Goal: Information Seeking & Learning: Learn about a topic

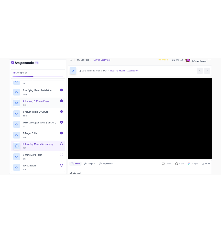
scroll to position [64, 0]
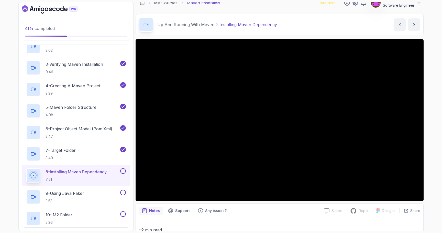
click at [256, 33] on div "Up And Running With Maven Installing Maven Dependency Installing Maven Dependen…" at bounding box center [279, 24] width 288 height 21
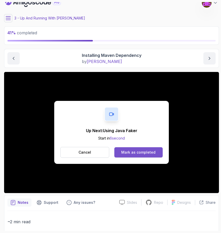
click at [134, 152] on div "Mark as completed" at bounding box center [138, 151] width 34 height 5
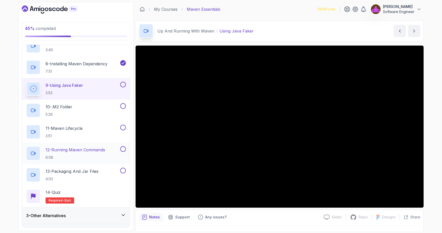
scroll to position [184, 0]
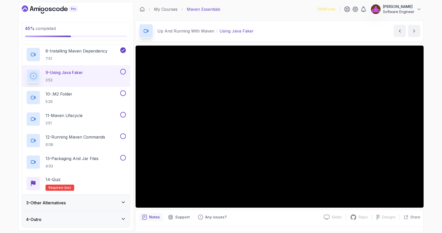
click at [260, 219] on div "Notes Support Any issues?" at bounding box center [229, 217] width 181 height 8
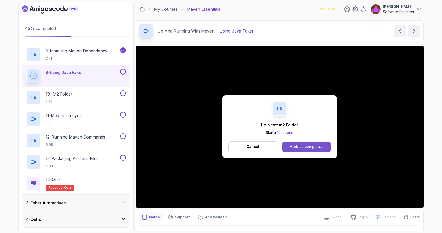
click at [313, 149] on button "Mark as completed" at bounding box center [306, 146] width 48 height 10
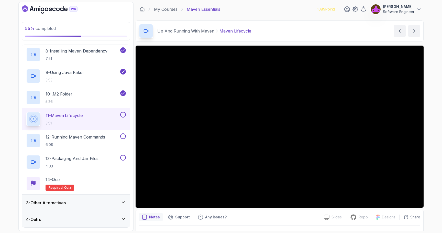
click at [79, 200] on div "3 - Other Alternatives" at bounding box center [76, 202] width 100 height 6
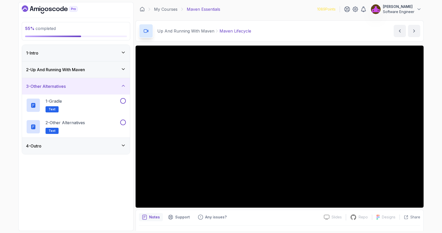
click at [84, 71] on h3 "2 - Up And Running With [PERSON_NAME]" at bounding box center [55, 69] width 59 height 6
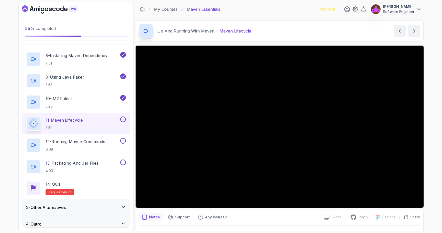
scroll to position [184, 0]
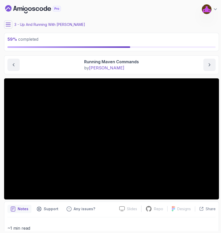
click at [83, 76] on main "My Courses Maven Essentials 1089 Points [PERSON_NAME] Software Engineer 3 - Up …" at bounding box center [111, 116] width 215 height 228
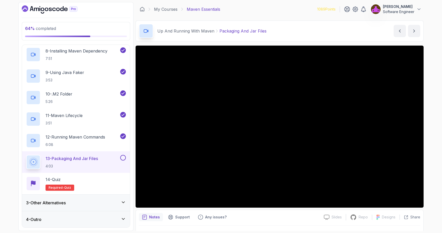
click at [245, 220] on div "Notes Support Any issues?" at bounding box center [229, 217] width 181 height 8
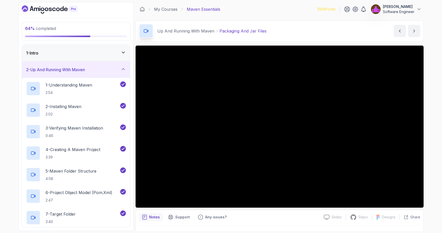
click at [100, 56] on div "1 - Intro" at bounding box center [76, 53] width 108 height 16
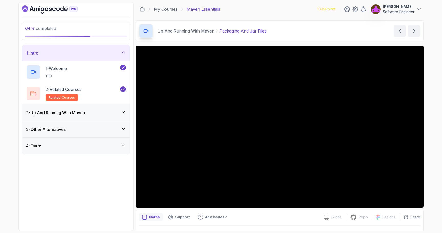
click at [94, 115] on div "2 - Up And Running With [PERSON_NAME]" at bounding box center [76, 112] width 100 height 6
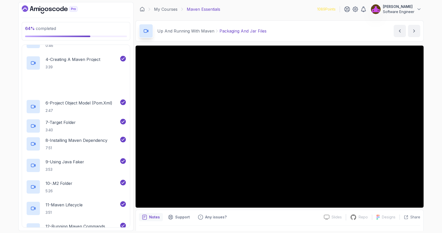
scroll to position [184, 0]
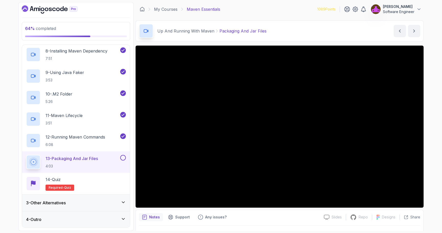
click at [83, 203] on div "3 - Other Alternatives" at bounding box center [76, 202] width 100 height 6
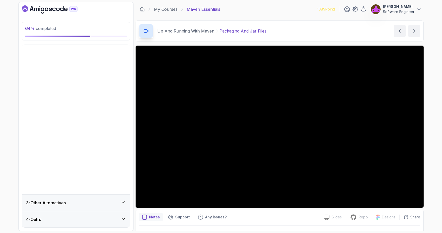
scroll to position [0, 0]
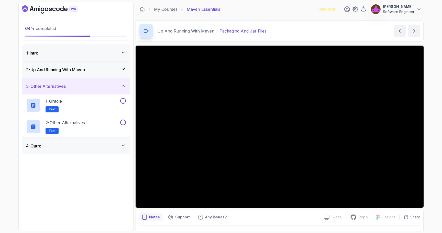
click at [77, 145] on div "4 - Outro" at bounding box center [76, 146] width 100 height 6
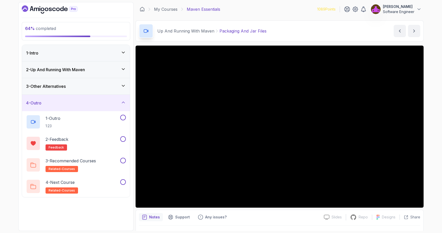
click at [72, 76] on div "2 - Up And Running With [PERSON_NAME]" at bounding box center [76, 69] width 108 height 16
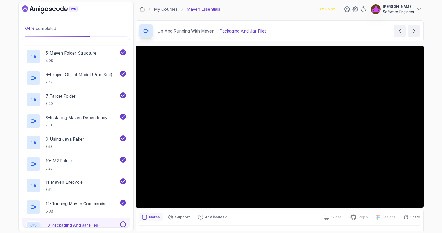
scroll to position [184, 0]
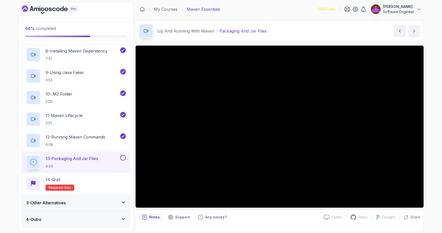
click at [250, 215] on div "Notes Support Any issues?" at bounding box center [229, 217] width 181 height 8
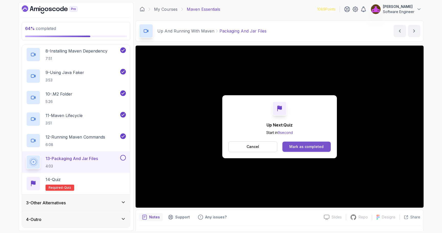
click at [305, 143] on button "Mark as completed" at bounding box center [306, 146] width 48 height 10
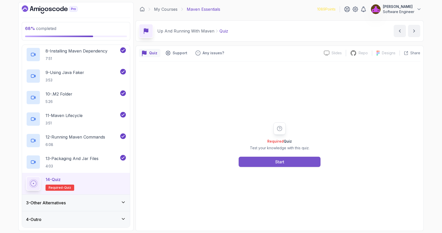
click at [296, 159] on button "Start" at bounding box center [279, 161] width 82 height 10
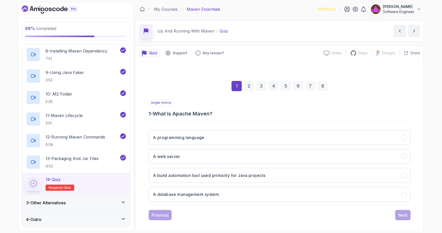
scroll to position [4, 0]
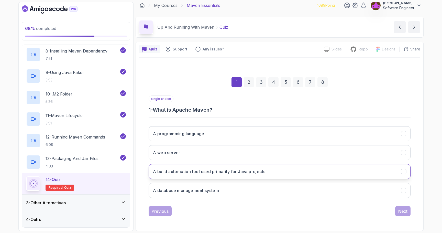
click at [210, 174] on h3 "A build automation tool used primarily for Java projects" at bounding box center [209, 171] width 112 height 6
click at [399, 213] on div "Next" at bounding box center [402, 211] width 9 height 6
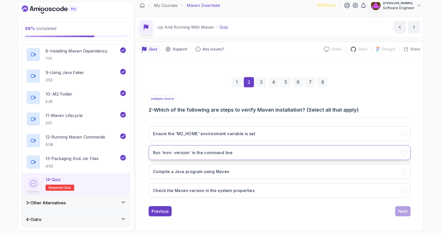
click at [206, 156] on button "Run 'mvn -version' in the command line" at bounding box center [279, 152] width 262 height 15
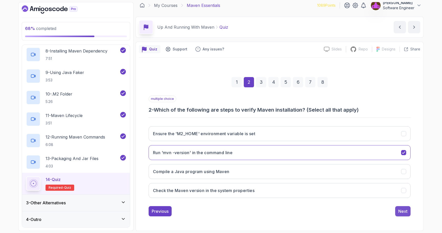
click at [401, 213] on div "Next" at bounding box center [402, 211] width 9 height 6
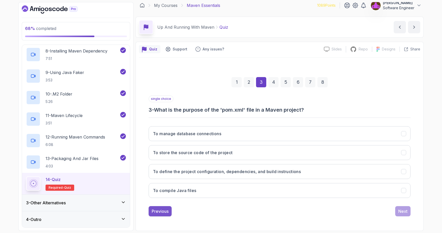
click at [156, 206] on button "Previous" at bounding box center [159, 211] width 23 height 10
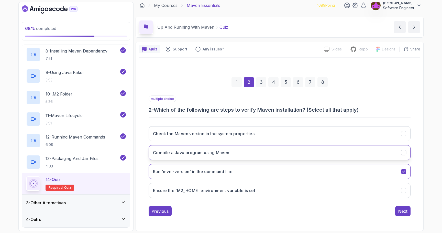
click at [256, 147] on button "Compile a Java program using Maven" at bounding box center [279, 152] width 262 height 15
click at [401, 214] on button "Next" at bounding box center [402, 211] width 15 height 10
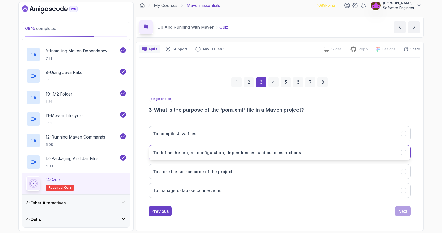
click at [183, 147] on button "To define the project configuration, dependencies, and build instructions" at bounding box center [279, 152] width 262 height 15
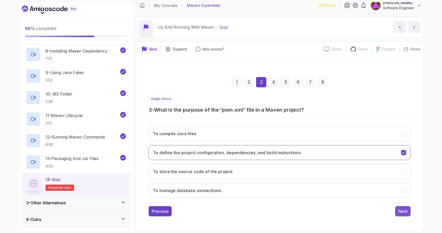
click at [398, 208] on div "Next" at bounding box center [402, 211] width 9 height 6
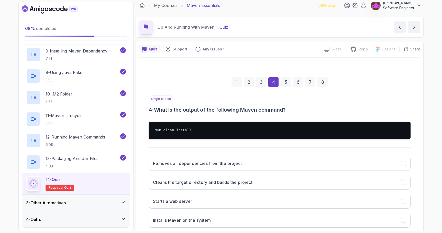
click at [266, 82] on div "1 2 3 4 5 6 7 8" at bounding box center [279, 82] width 262 height 27
click at [262, 82] on div "3" at bounding box center [261, 82] width 10 height 10
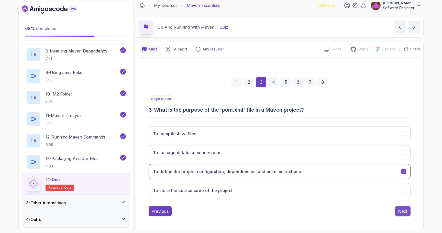
click at [399, 208] on div "Next" at bounding box center [402, 211] width 9 height 6
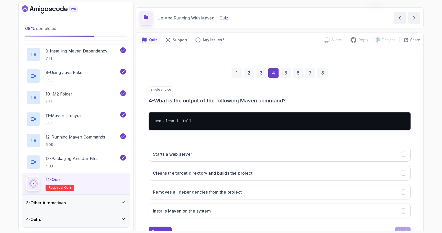
scroll to position [14, 0]
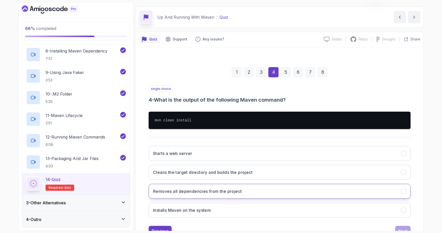
click at [202, 194] on h3 "Removes all dependencies from the project" at bounding box center [197, 191] width 89 height 6
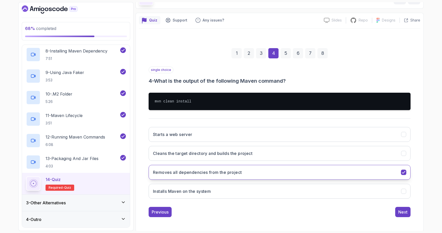
scroll to position [32, 0]
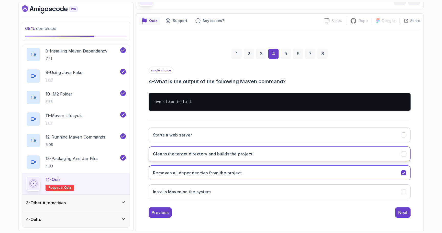
click at [207, 151] on h3 "Cleans the target directory and builds the project" at bounding box center [202, 153] width 99 height 6
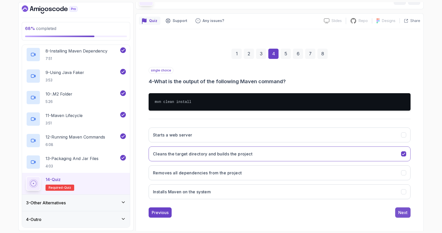
click at [401, 210] on div "Next" at bounding box center [402, 212] width 9 height 6
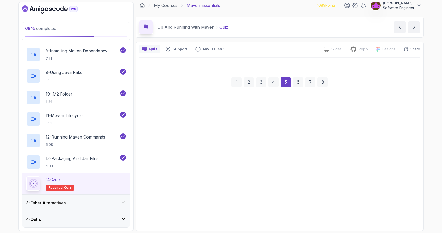
scroll to position [4, 0]
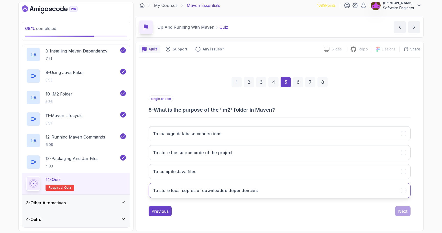
click at [196, 196] on button "To store local copies of downloaded dependencies" at bounding box center [279, 190] width 262 height 15
click at [402, 212] on div "Next" at bounding box center [402, 211] width 9 height 6
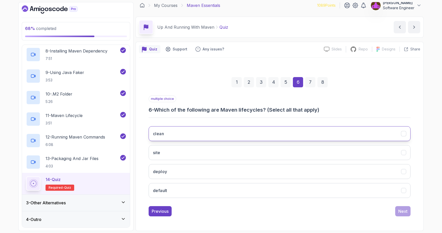
click at [175, 133] on button "clean" at bounding box center [279, 133] width 262 height 15
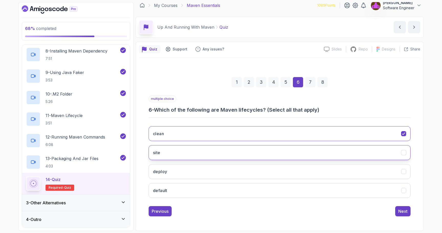
click at [170, 148] on button "site" at bounding box center [279, 152] width 262 height 15
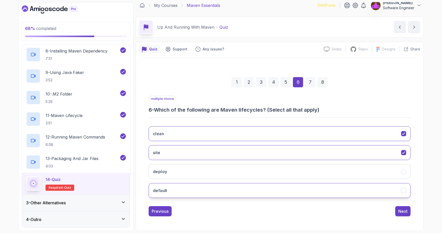
click at [166, 186] on button "default" at bounding box center [279, 190] width 262 height 15
click at [407, 213] on button "Next" at bounding box center [402, 211] width 15 height 10
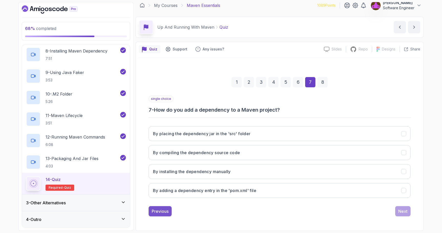
click at [166, 211] on div "Previous" at bounding box center [160, 211] width 17 height 6
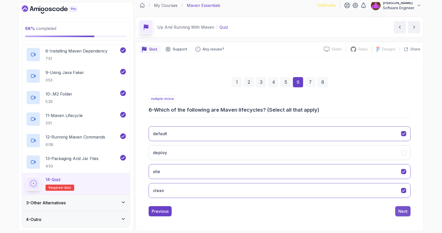
click at [408, 208] on button "Next" at bounding box center [402, 211] width 15 height 10
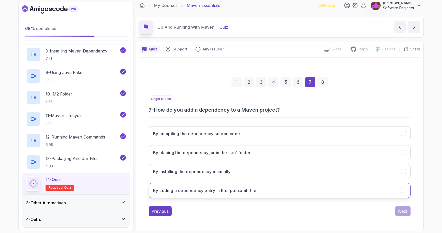
click at [184, 192] on h3 "By adding a dependency entry in the 'pom.xml' file" at bounding box center [204, 190] width 103 height 6
click at [401, 210] on div "Next" at bounding box center [402, 211] width 9 height 6
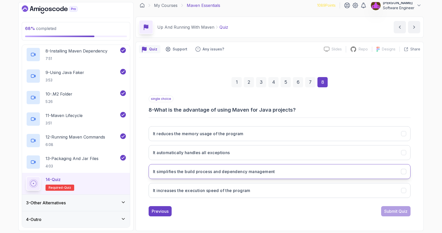
click at [215, 171] on h3 "It simplifies the build process and dependency management" at bounding box center [214, 171] width 122 height 6
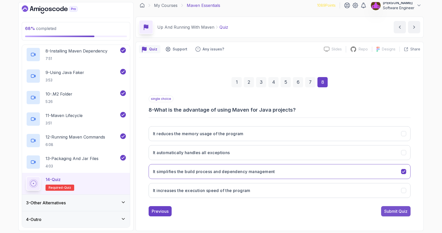
click at [385, 212] on div "Submit Quiz" at bounding box center [395, 211] width 23 height 6
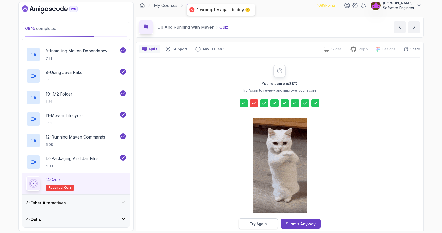
click at [259, 225] on div "Try Again" at bounding box center [258, 223] width 17 height 5
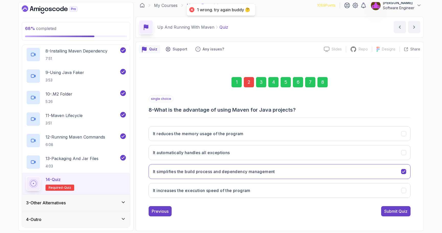
click at [250, 84] on div "2" at bounding box center [248, 82] width 10 height 10
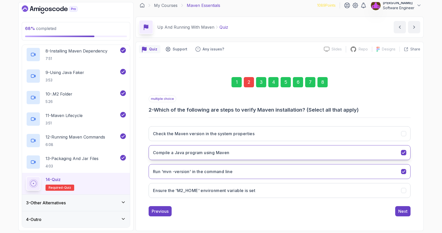
click at [224, 154] on h3 "Compile a Java program using Maven" at bounding box center [191, 152] width 76 height 6
click at [398, 212] on div "Next" at bounding box center [402, 211] width 9 height 6
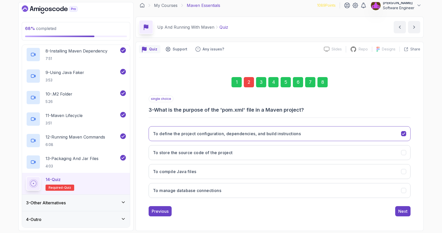
click at [321, 84] on div "8" at bounding box center [322, 82] width 10 height 10
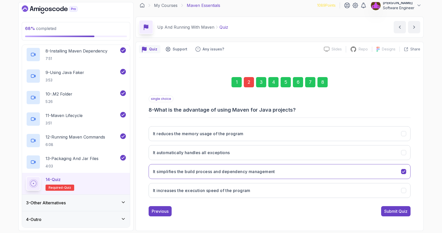
click at [395, 205] on div "single choice 8 - What is the advantage of using Maven for Java projects? It re…" at bounding box center [279, 155] width 262 height 121
click at [395, 211] on div "Submit Quiz" at bounding box center [395, 211] width 23 height 6
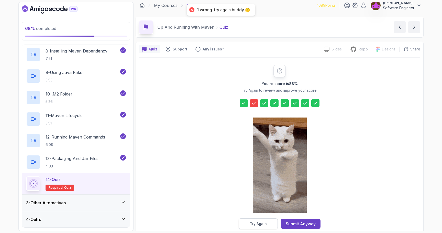
click at [260, 219] on button "Try Again" at bounding box center [257, 223] width 39 height 11
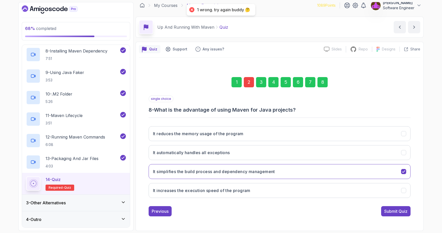
click at [250, 79] on div "2" at bounding box center [248, 82] width 10 height 10
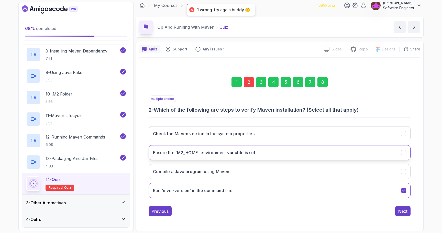
click at [195, 155] on button "Ensure the 'M2_HOME' environment variable is set" at bounding box center [279, 152] width 262 height 15
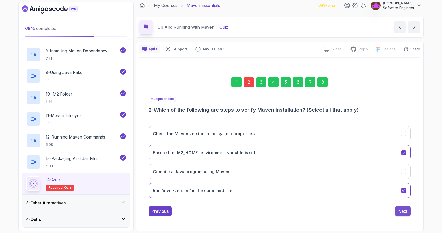
click at [405, 213] on div "Next" at bounding box center [402, 211] width 9 height 6
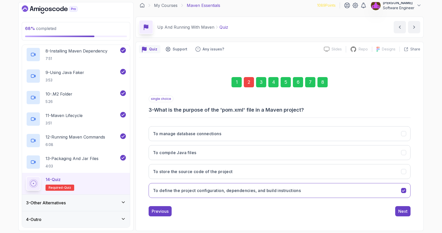
click at [318, 82] on div "8" at bounding box center [322, 82] width 10 height 10
click at [404, 213] on div "Submit Quiz" at bounding box center [395, 211] width 23 height 6
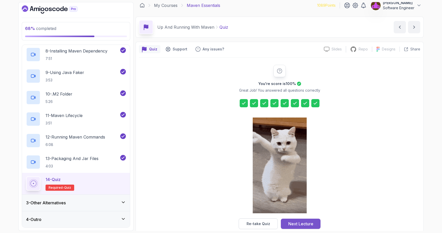
click at [295, 224] on div "Next Lecture" at bounding box center [300, 223] width 25 height 6
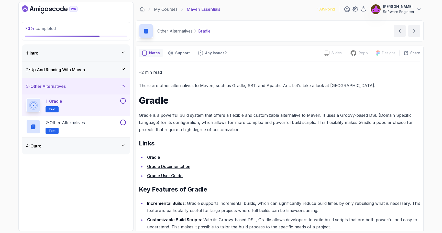
click at [90, 69] on div "2 - Up And Running With [PERSON_NAME]" at bounding box center [76, 69] width 100 height 6
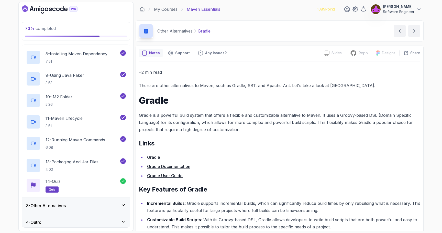
scroll to position [184, 0]
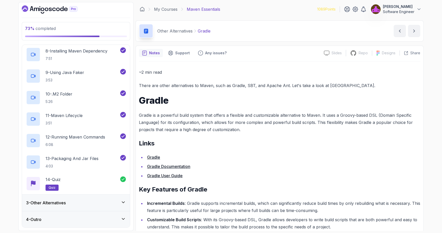
click at [85, 205] on div "3 - Other Alternatives" at bounding box center [76, 202] width 100 height 6
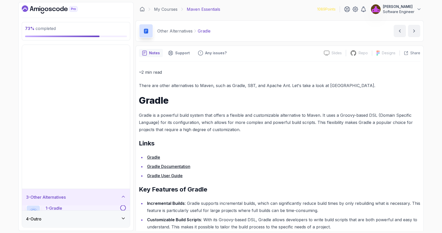
scroll to position [0, 0]
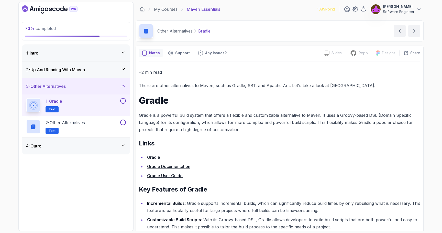
click at [75, 104] on div "1 - Gradle Text" at bounding box center [72, 105] width 93 height 14
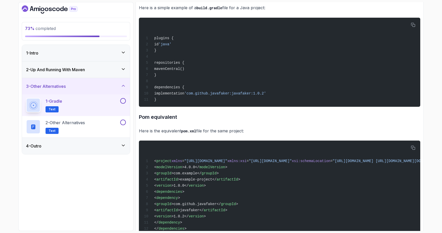
scroll to position [387, 0]
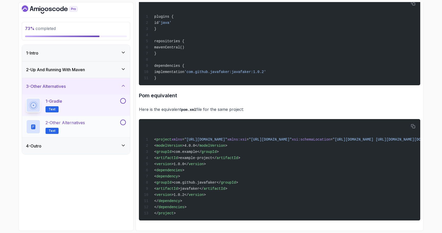
click at [91, 120] on div "2 - Other Alternatives Text" at bounding box center [72, 126] width 93 height 14
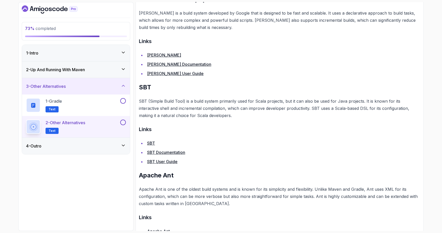
scroll to position [193, 0]
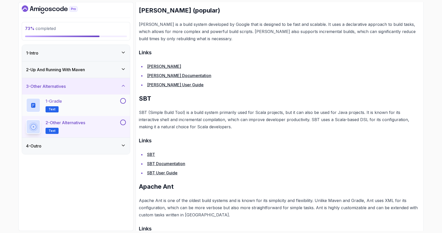
click at [124, 101] on button at bounding box center [123, 101] width 6 height 6
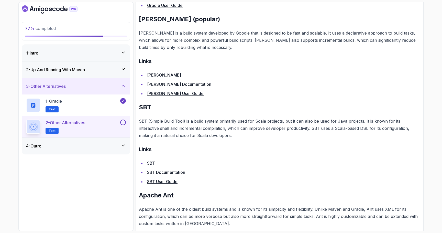
scroll to position [239, 0]
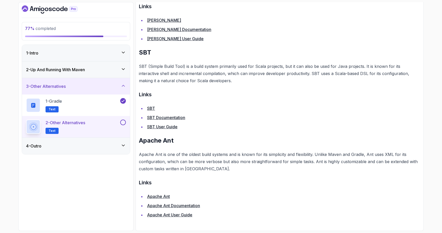
click at [123, 122] on button at bounding box center [123, 122] width 6 height 6
click at [101, 142] on div "4 - Outro" at bounding box center [76, 145] width 108 height 16
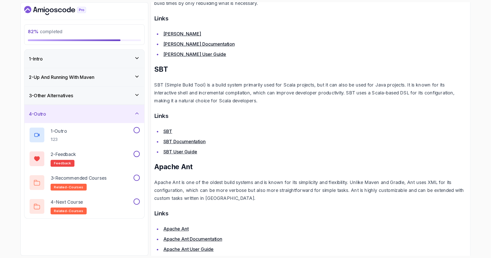
scroll to position [221, 0]
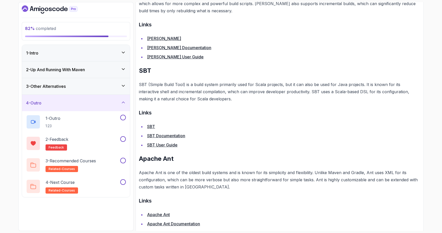
click at [178, 100] on p "SBT (Simple Build Tool) is a build system primarily used for Scala projects, bu…" at bounding box center [279, 91] width 281 height 21
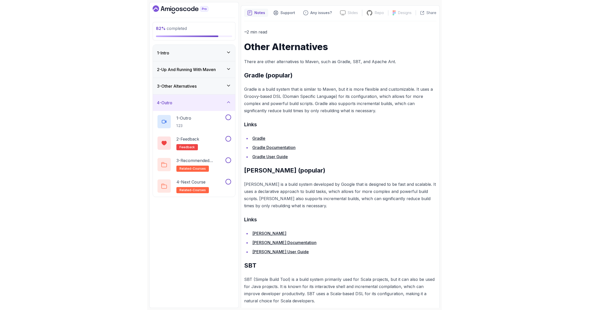
scroll to position [0, 0]
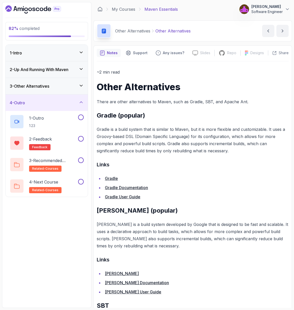
click at [56, 84] on div "3 - Other Alternatives" at bounding box center [47, 86] width 74 height 6
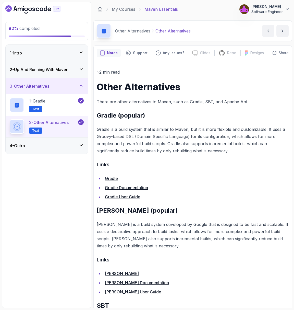
click at [39, 146] on div "4 - Outro" at bounding box center [47, 146] width 74 height 6
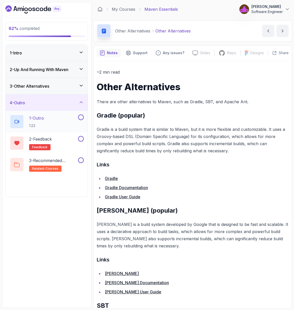
click at [45, 112] on div "1 - Outro 1:23" at bounding box center [47, 121] width 82 height 21
click at [42, 122] on h2 "1 - Outro 1:23" at bounding box center [36, 121] width 15 height 13
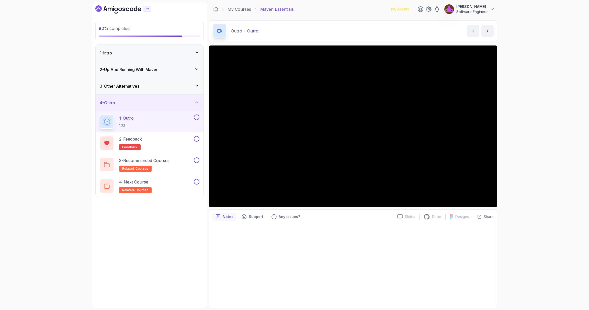
click at [282, 232] on div at bounding box center [352, 264] width 281 height 79
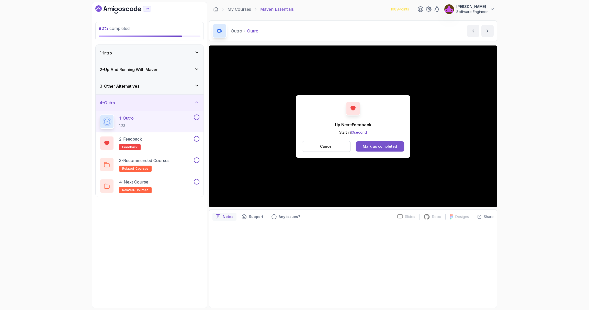
click at [375, 144] on div "Mark as completed" at bounding box center [380, 146] width 34 height 5
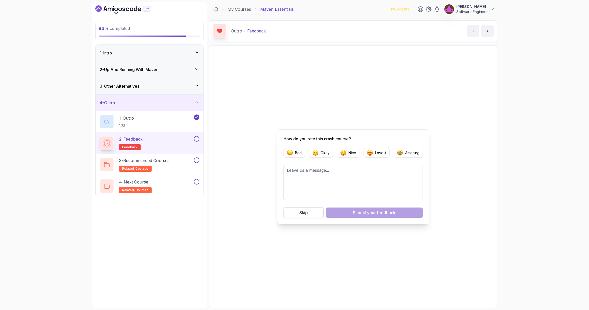
click at [298, 214] on button "Skip" at bounding box center [303, 212] width 40 height 11
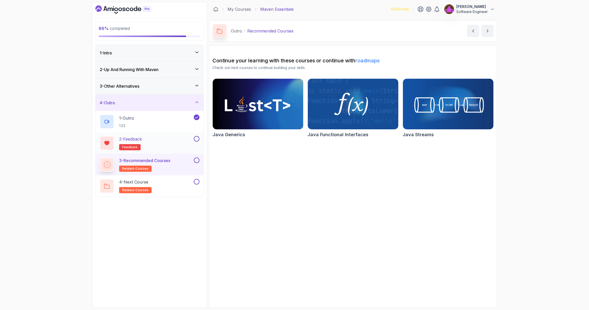
click at [170, 136] on div "2 - Feedback feedback" at bounding box center [146, 143] width 93 height 14
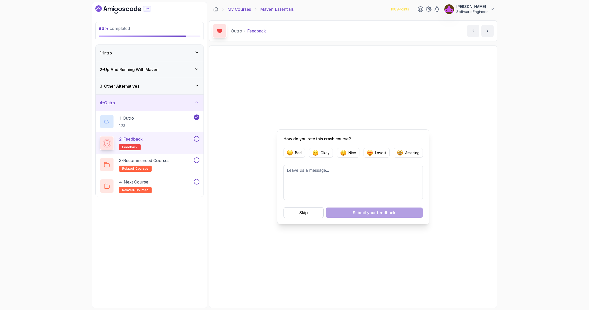
click at [241, 9] on link "My Courses" at bounding box center [239, 9] width 24 height 6
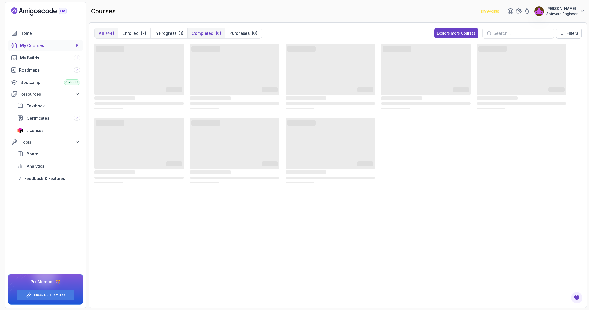
click at [204, 36] on p "Completed" at bounding box center [203, 33] width 22 height 6
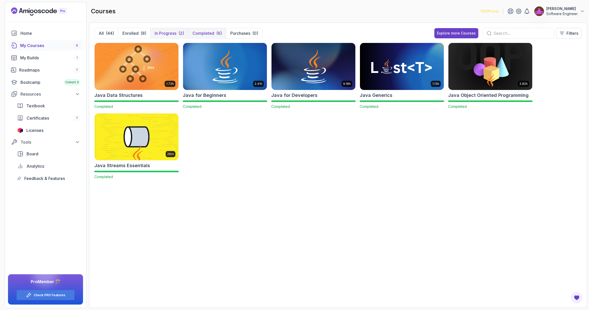
click at [172, 33] on p "In Progress" at bounding box center [166, 33] width 22 height 6
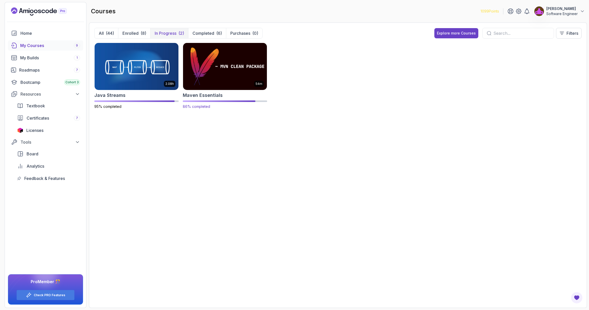
click at [212, 57] on img at bounding box center [225, 66] width 88 height 49
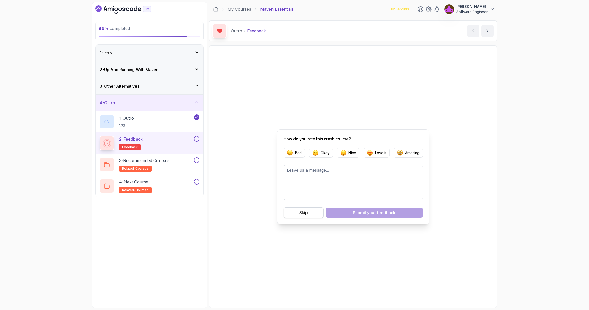
click at [305, 212] on div "Skip" at bounding box center [303, 213] width 8 height 6
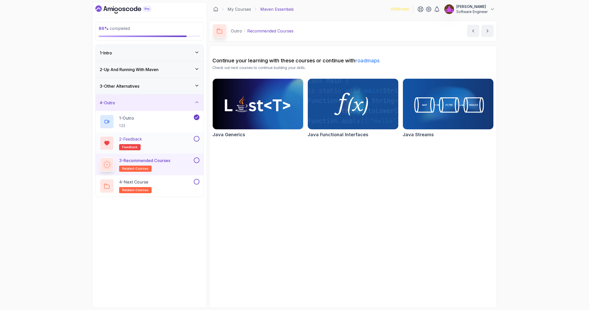
click at [197, 139] on button at bounding box center [197, 139] width 6 height 6
click at [175, 162] on div "3 - Recommended Courses related-courses" at bounding box center [146, 164] width 93 height 14
click at [197, 160] on button at bounding box center [197, 160] width 6 height 6
click at [168, 179] on div "4 - Next Course related-courses" at bounding box center [146, 186] width 93 height 14
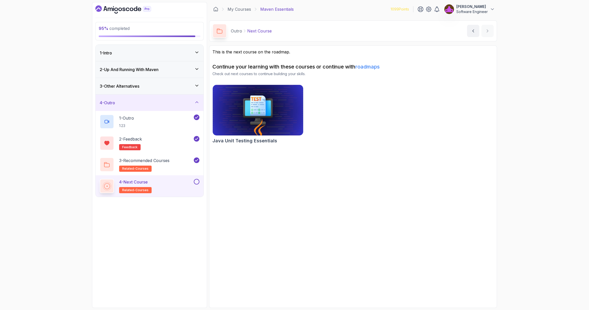
click at [197, 182] on button at bounding box center [197, 182] width 6 height 6
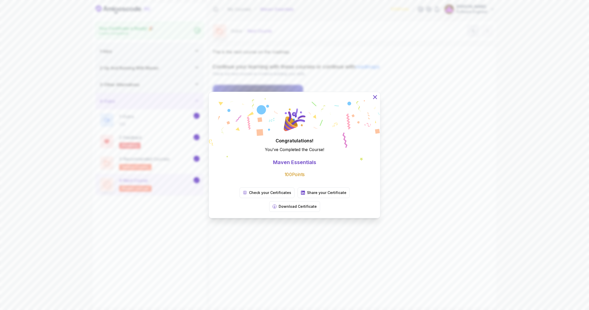
click at [376, 99] on icon at bounding box center [374, 96] width 3 height 3
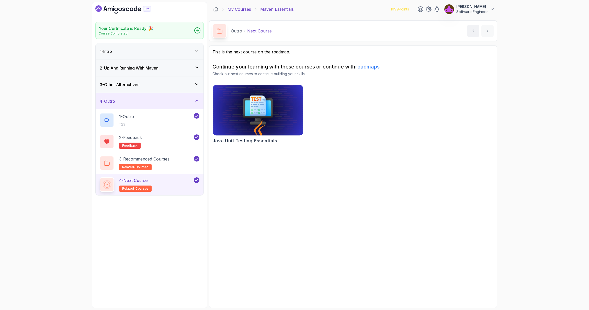
click at [245, 9] on link "My Courses" at bounding box center [239, 9] width 24 height 6
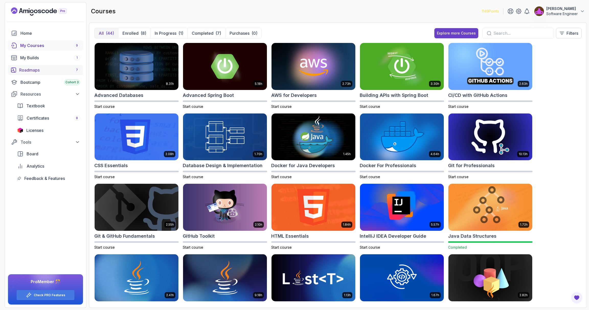
click at [39, 68] on div "Roadmaps 7" at bounding box center [49, 70] width 61 height 6
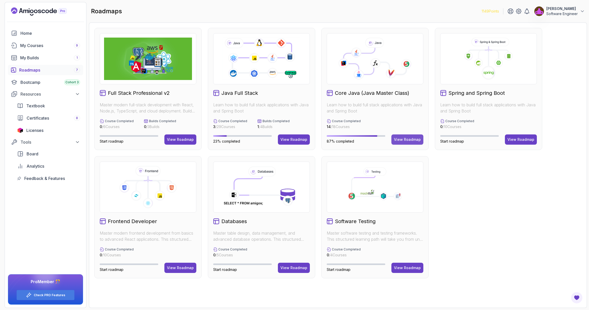
click at [407, 139] on div "View Roadmap" at bounding box center [407, 139] width 27 height 5
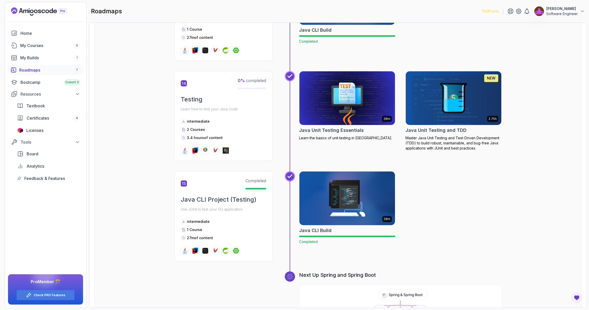
scroll to position [1483, 0]
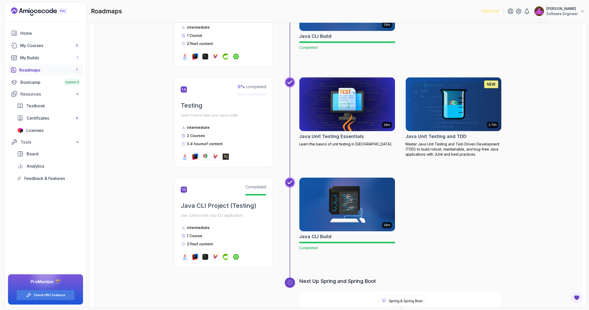
click at [354, 85] on img at bounding box center [347, 104] width 100 height 56
